Goal: Transaction & Acquisition: Purchase product/service

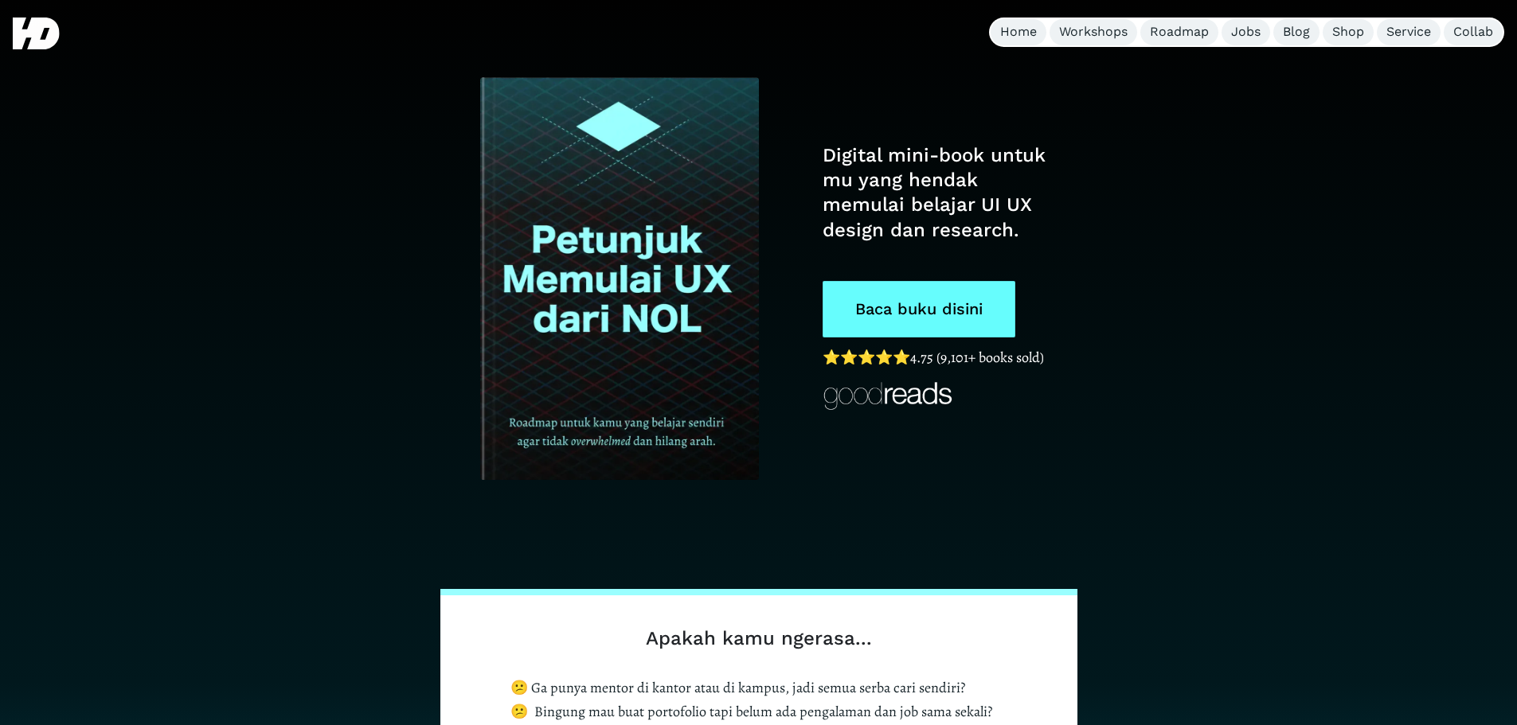
click at [978, 322] on link "Baca buku disini" at bounding box center [919, 309] width 193 height 57
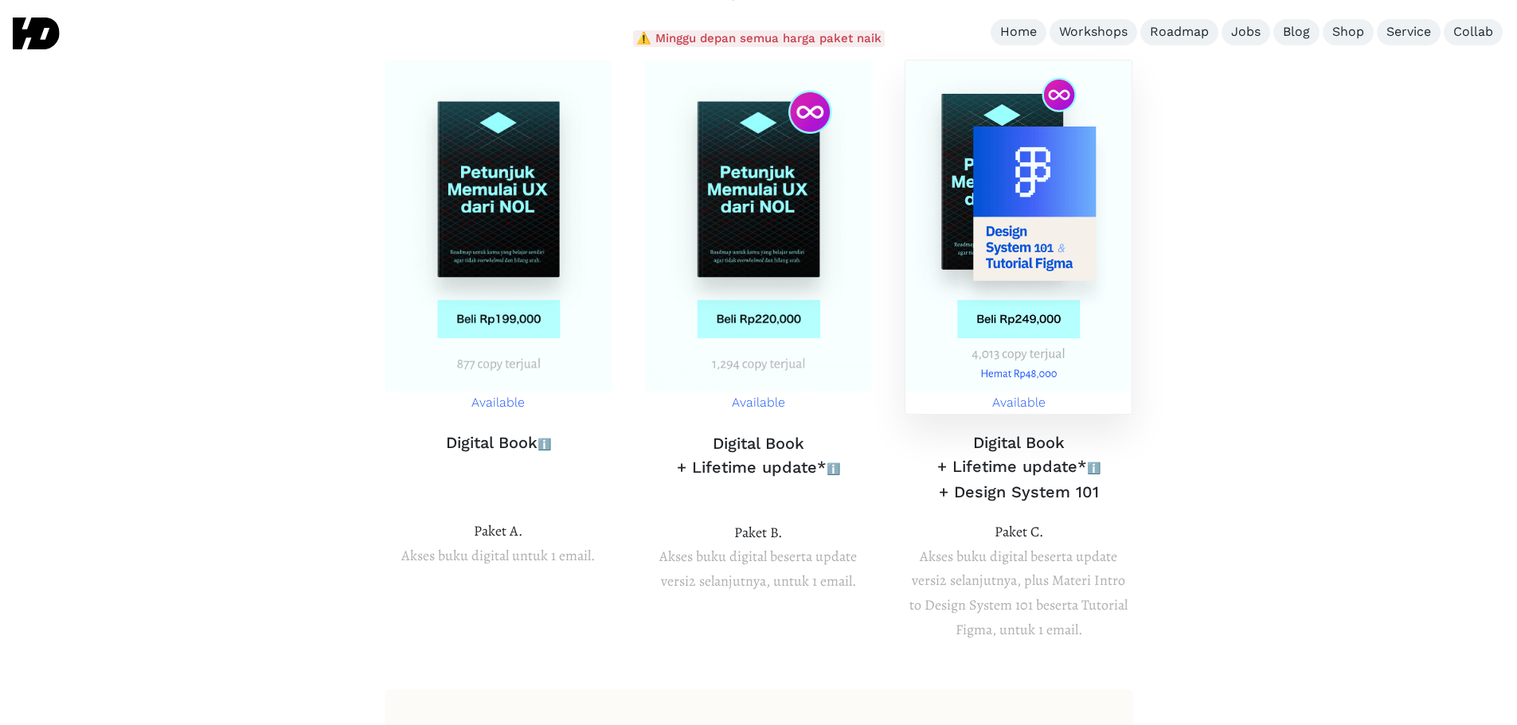
scroll to position [5867, 0]
click at [1049, 228] on img at bounding box center [1018, 227] width 227 height 331
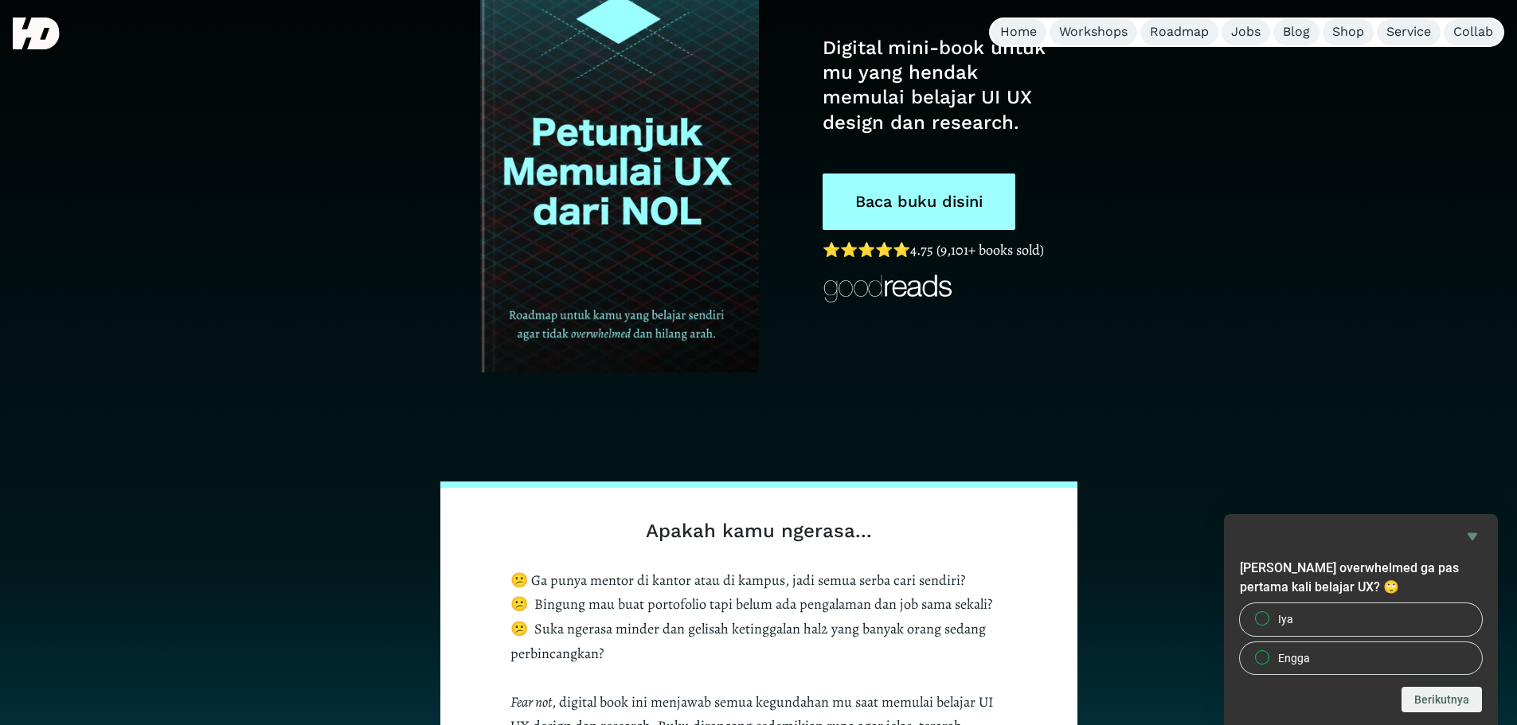
scroll to position [0, 0]
